Goal: Task Accomplishment & Management: Manage account settings

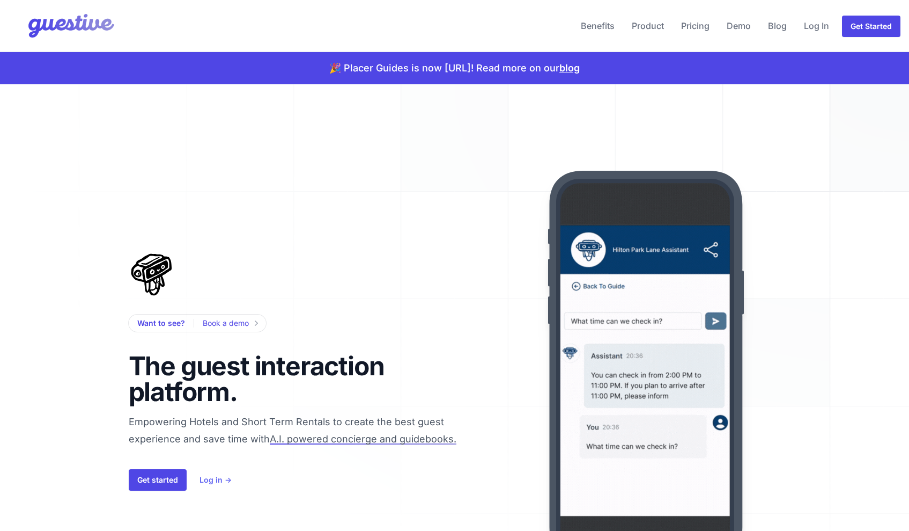
click at [202, 476] on link "Log in →" at bounding box center [216, 479] width 32 height 13
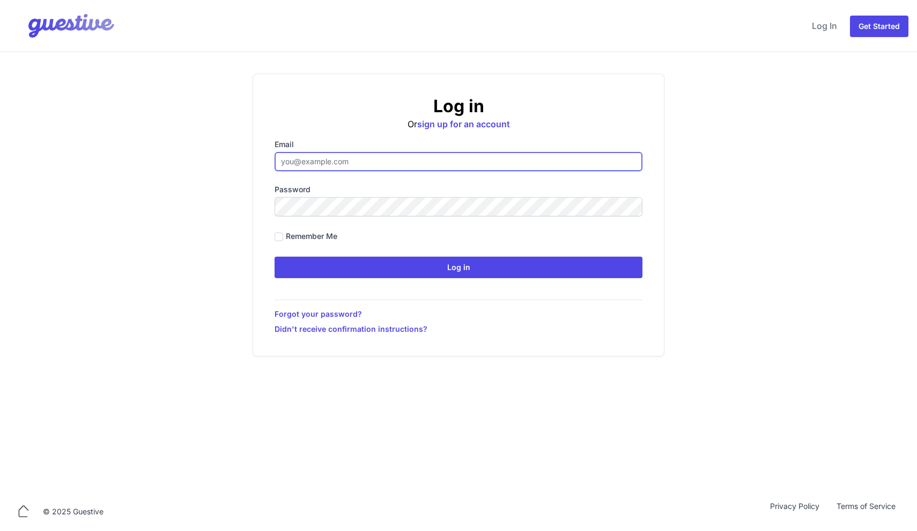
type input "[EMAIL_ADDRESS][DOMAIN_NAME]"
click at [464, 279] on div "Log in Or sign up for an account Email [EMAIL_ADDRESS][DOMAIN_NAME] Password Re…" at bounding box center [459, 215] width 412 height 283
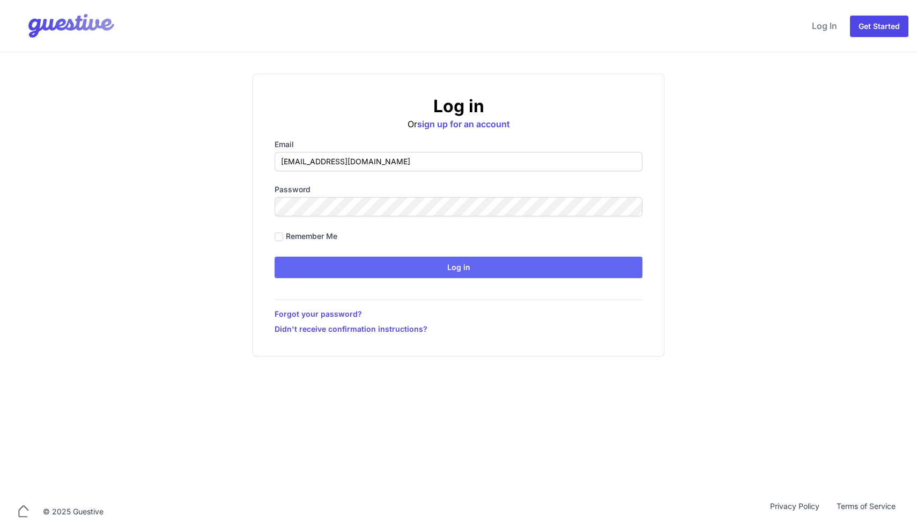
click at [465, 271] on input "Log in" at bounding box center [459, 266] width 368 height 21
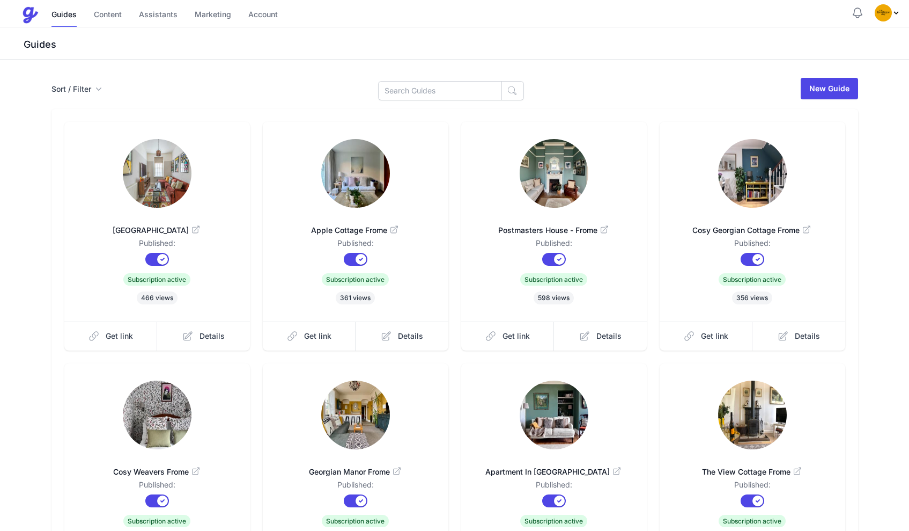
scroll to position [163, 0]
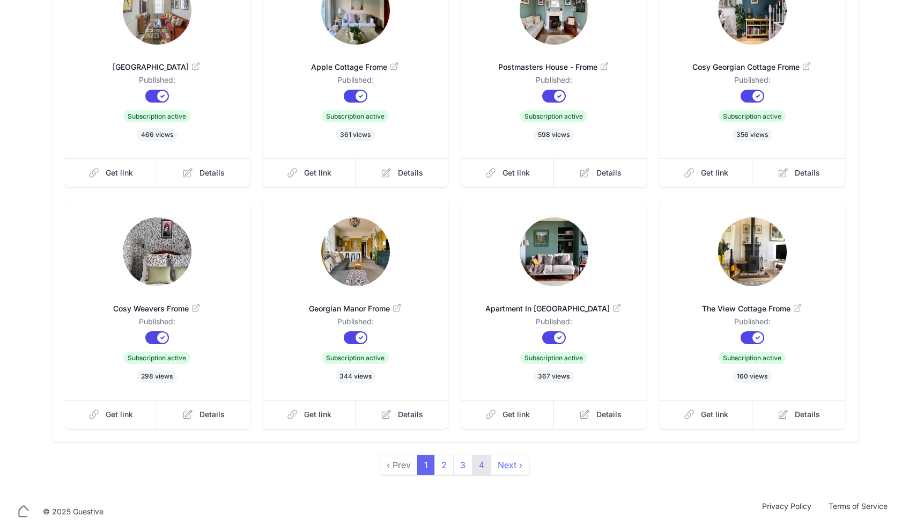
click at [482, 462] on link "4" at bounding box center [481, 464] width 19 height 20
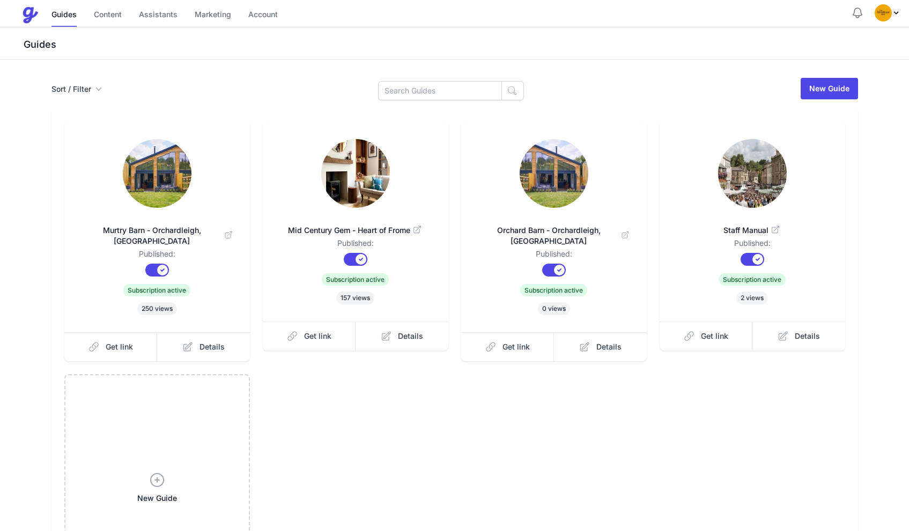
scroll to position [92, 0]
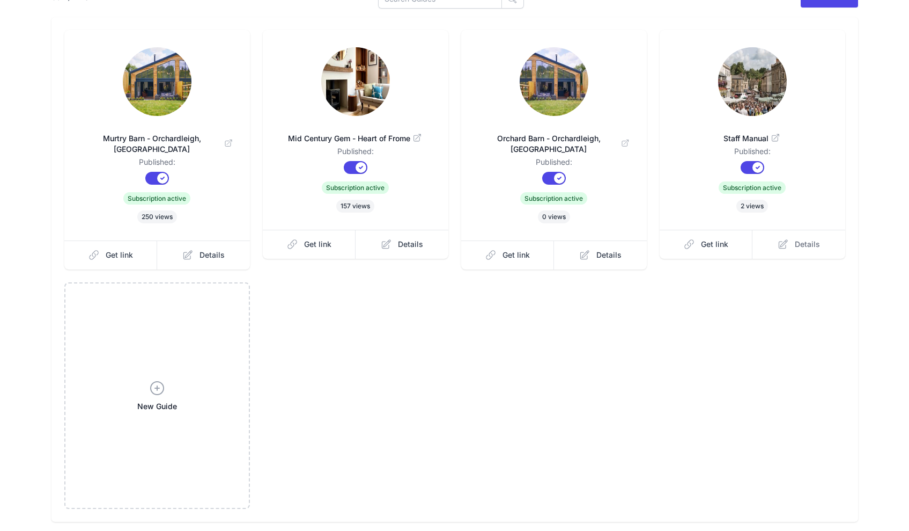
click at [805, 245] on span "Details" at bounding box center [807, 244] width 25 height 11
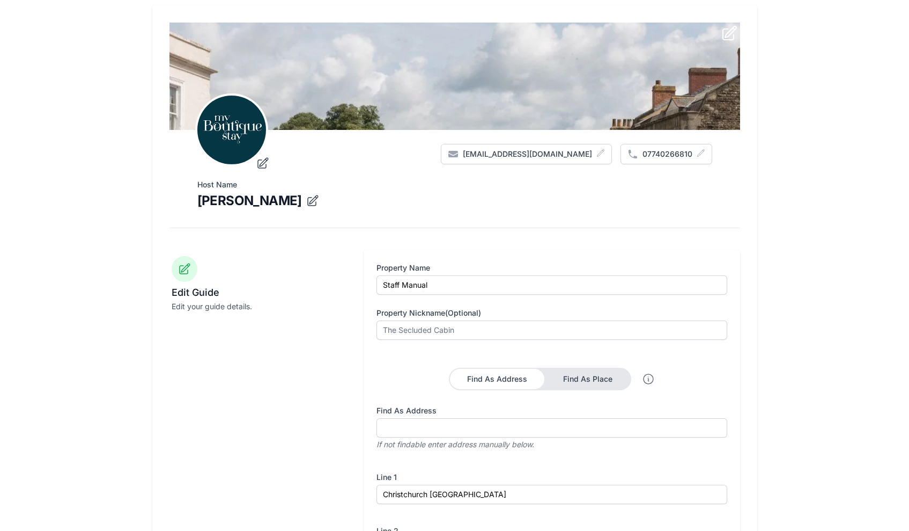
type input "#0A3540"
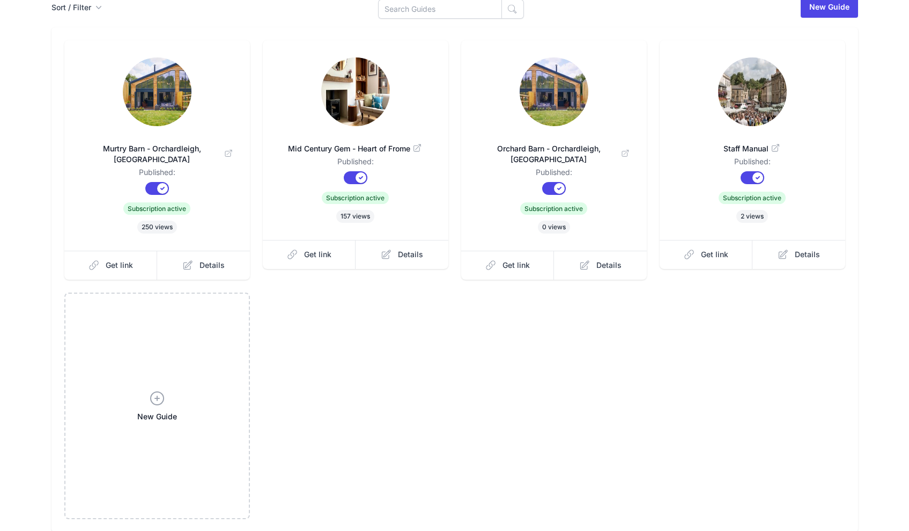
scroll to position [92, 0]
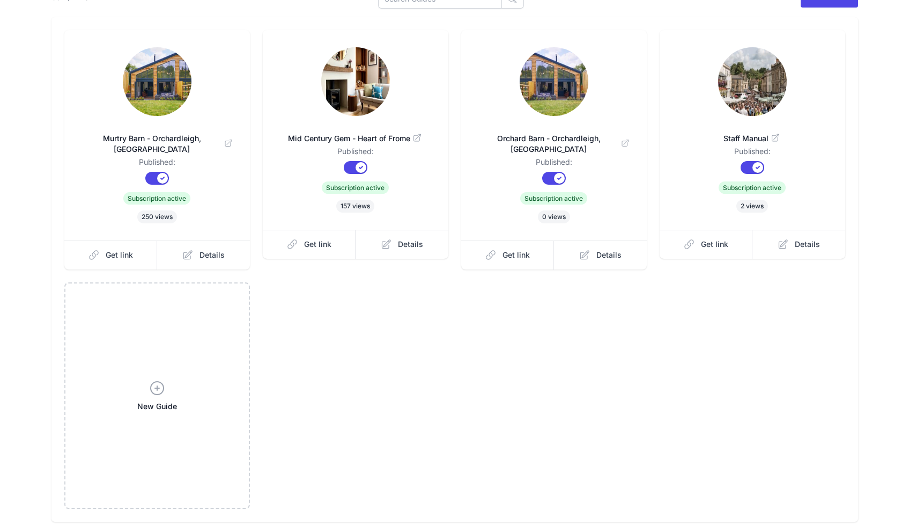
click at [716, 128] on link "Staff Manual" at bounding box center [752, 133] width 151 height 26
